Goal: Task Accomplishment & Management: Manage account settings

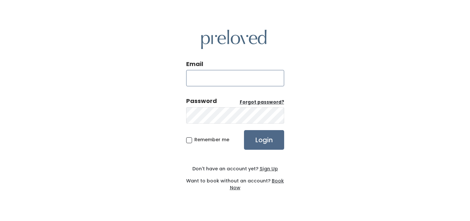
type input "3pointkenz@gmail.com"
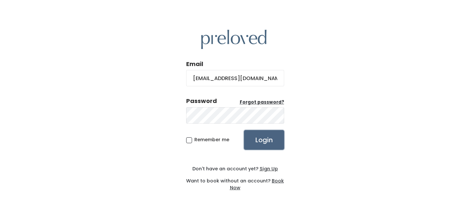
click at [267, 140] on input "Login" at bounding box center [264, 140] width 40 height 20
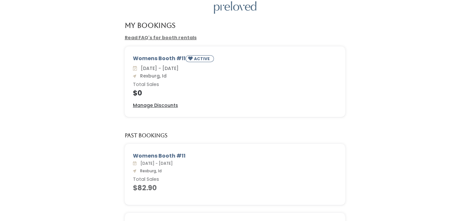
scroll to position [27, 0]
click at [157, 106] on u "Manage Discounts" at bounding box center [155, 104] width 45 height 7
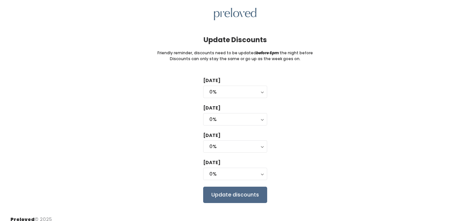
scroll to position [21, 0]
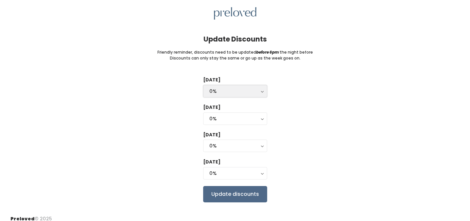
click at [234, 96] on button "0%" at bounding box center [235, 91] width 64 height 12
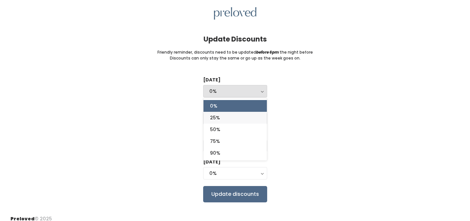
click at [228, 116] on link "25%" at bounding box center [235, 118] width 63 height 12
select select "25%"
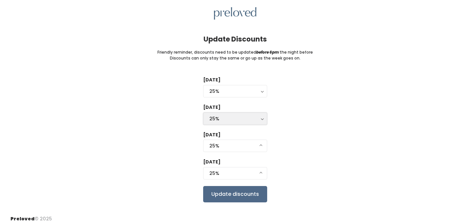
click at [226, 120] on div "25%" at bounding box center [236, 118] width 52 height 7
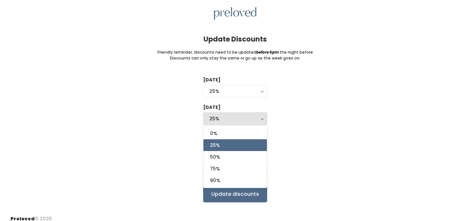
click at [190, 135] on div "[DATE] 0% 25% 50% 75% 90% 25% 0% 25% 50% 75% 90% [DATE] 0% 25% 50% 75% 90% 25% …" at bounding box center [235, 140] width 450 height 126
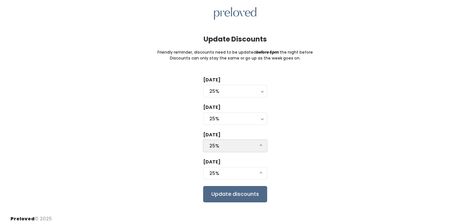
click at [221, 144] on div "25%" at bounding box center [236, 145] width 52 height 7
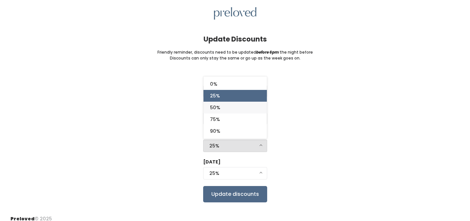
click at [226, 110] on link "50%" at bounding box center [235, 108] width 63 height 12
select select "50%"
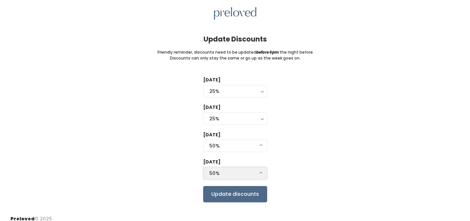
click at [214, 172] on div "50%" at bounding box center [236, 173] width 52 height 7
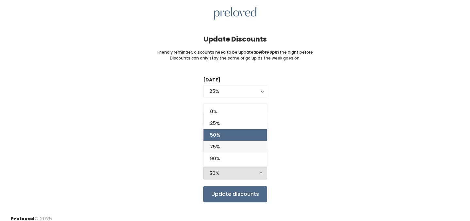
click at [227, 150] on link "75%" at bounding box center [235, 147] width 63 height 12
select select "75%"
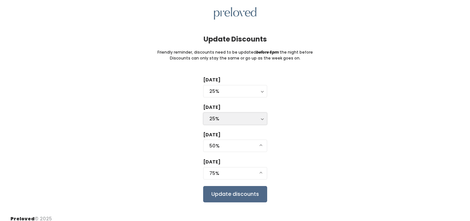
click at [214, 115] on div "25%" at bounding box center [236, 118] width 52 height 7
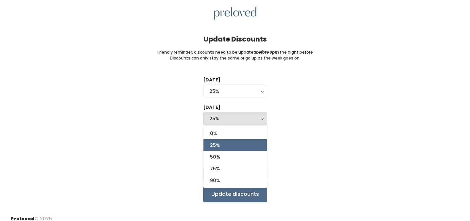
click at [217, 142] on span "25%" at bounding box center [215, 145] width 10 height 7
select select "25%"
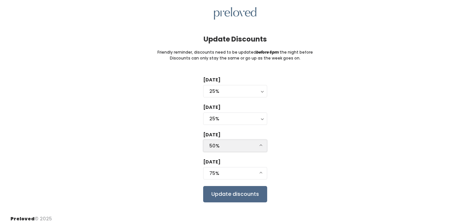
click at [218, 147] on div "50%" at bounding box center [236, 145] width 52 height 7
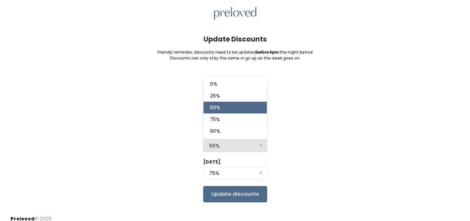
click at [170, 108] on div "[DATE] 0% 25% 50% 75% 90% 25% 0% 25% 50% 75% 90% [DATE] 0% 25% 50% 75% 90% 25% …" at bounding box center [235, 140] width 450 height 126
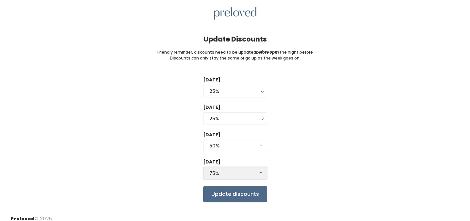
click at [214, 172] on div "75%" at bounding box center [236, 173] width 52 height 7
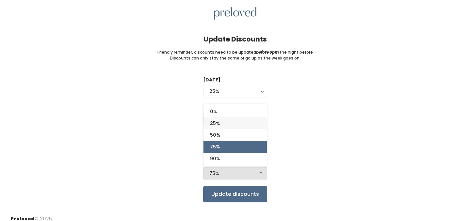
click at [219, 125] on span "25%" at bounding box center [215, 123] width 10 height 7
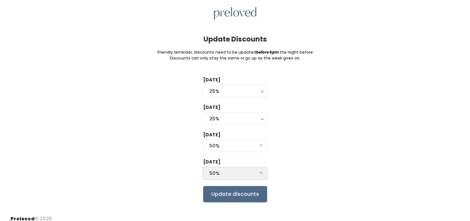
click at [223, 174] on div "50%" at bounding box center [236, 173] width 52 height 7
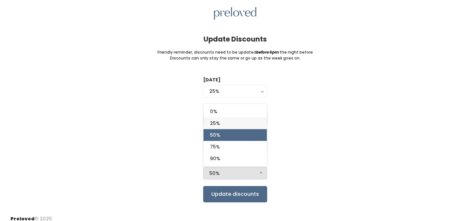
click at [224, 125] on link "25%" at bounding box center [235, 123] width 63 height 12
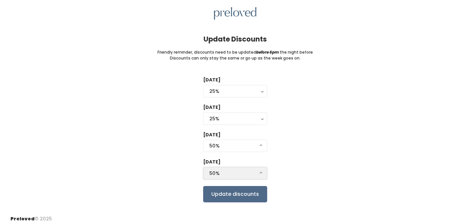
click at [263, 173] on button "50%" at bounding box center [235, 173] width 64 height 12
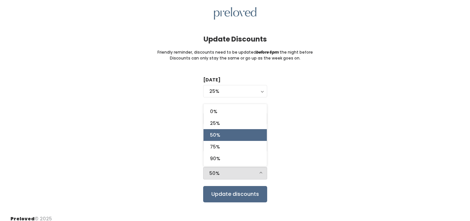
click at [225, 132] on link "50%" at bounding box center [235, 135] width 63 height 12
select select "50%"
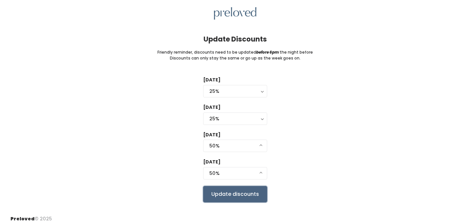
click at [236, 200] on input "Update discounts" at bounding box center [235, 194] width 64 height 16
